Goal: Transaction & Acquisition: Purchase product/service

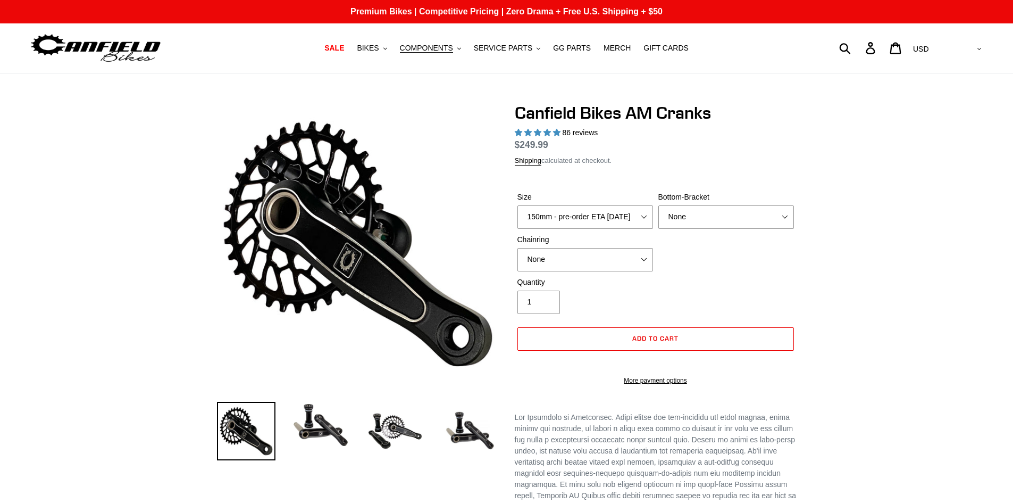
select select "highest-rating"
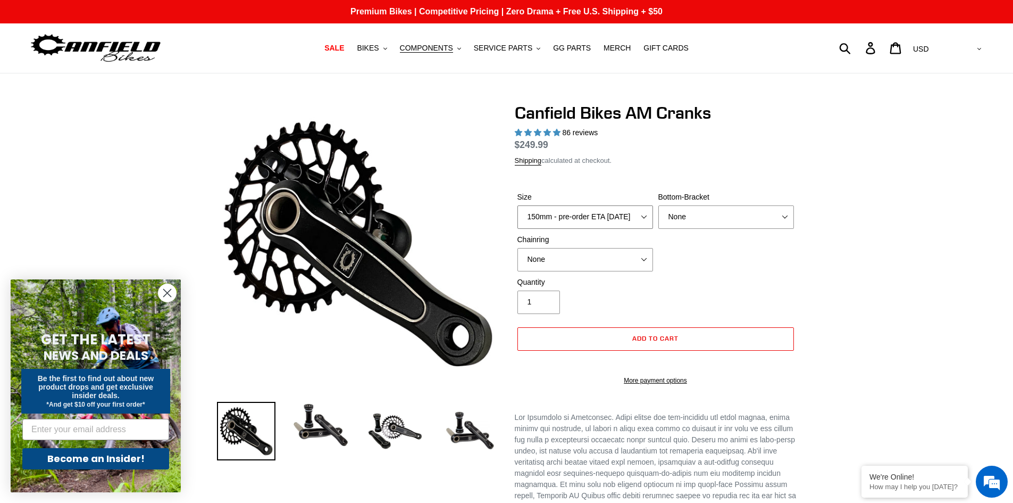
click at [640, 216] on select "150mm - pre-order ETA [DATE] 155mm - pre-order ETA [DATE] 160mm - pre-order ETA…" at bounding box center [585, 216] width 136 height 23
select select "165mm - pre-order ETA [DATE]"
click at [517, 218] on select "150mm - pre-order ETA [DATE] 155mm - pre-order ETA [DATE] 160mm - pre-order ETA…" at bounding box center [585, 216] width 136 height 23
click at [683, 229] on select "None BSA Threaded 68/73mm Press Fit PF92" at bounding box center [726, 216] width 136 height 23
select select "BSA Threaded 68/73mm"
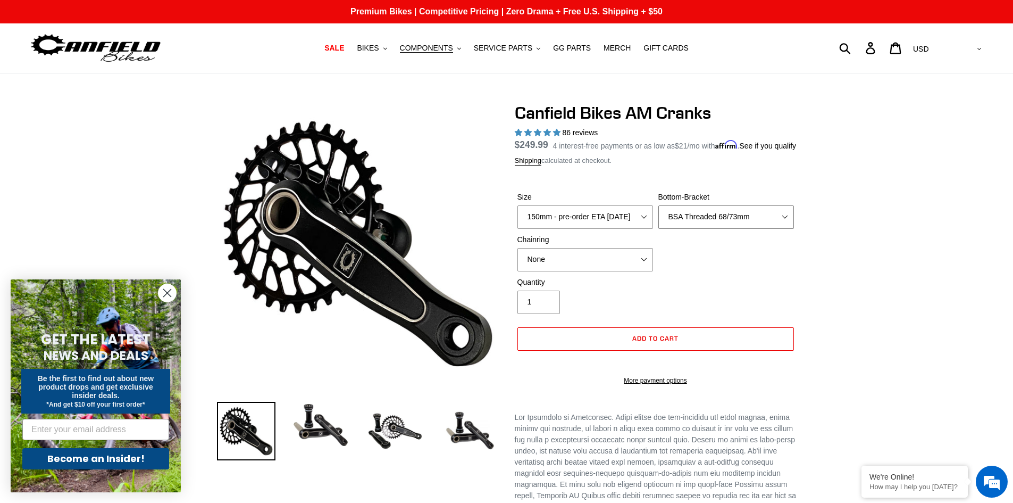
click at [658, 218] on select "None BSA Threaded 68/73mm Press Fit PF92" at bounding box center [726, 216] width 136 height 23
click at [646, 271] on select "None 30t Round (Boost 148) 30t Oval (Boost 148) 32t Round (Boost 148) 32t Oval …" at bounding box center [585, 259] width 136 height 23
select select "34t Round (Boost 148)"
click at [517, 260] on select "None 30t Round (Boost 148) 30t Oval (Boost 148) 32t Round (Boost 148) 32t Oval …" at bounding box center [585, 259] width 136 height 23
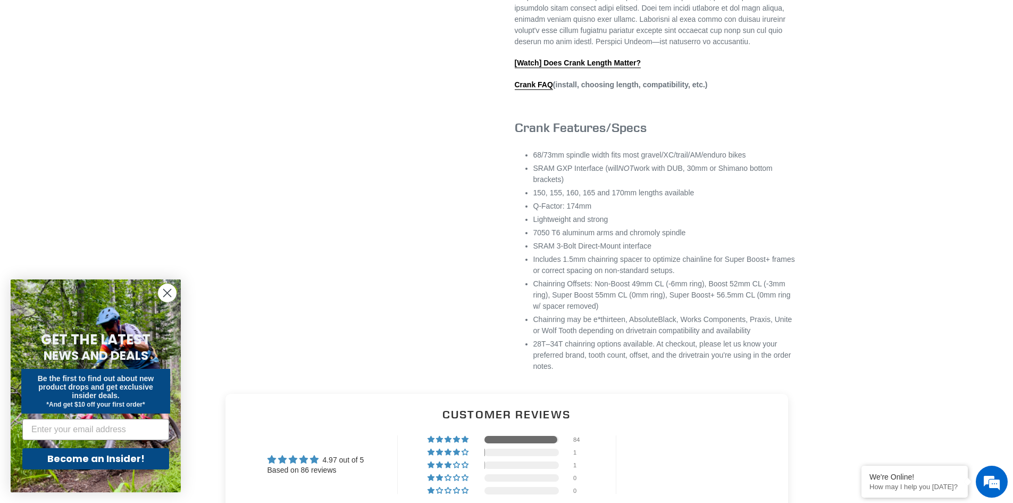
scroll to position [745, 0]
